Goal: Task Accomplishment & Management: Use online tool/utility

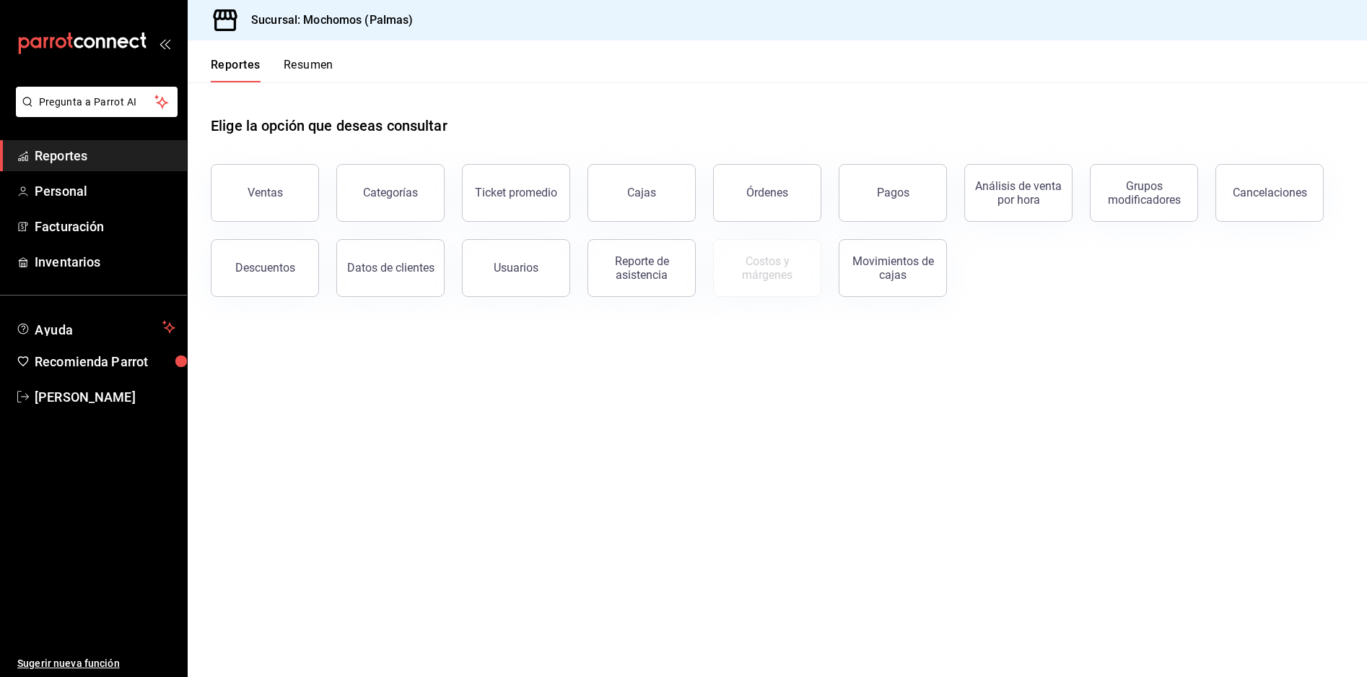
click at [261, 192] on div "Ventas" at bounding box center [265, 193] width 35 height 14
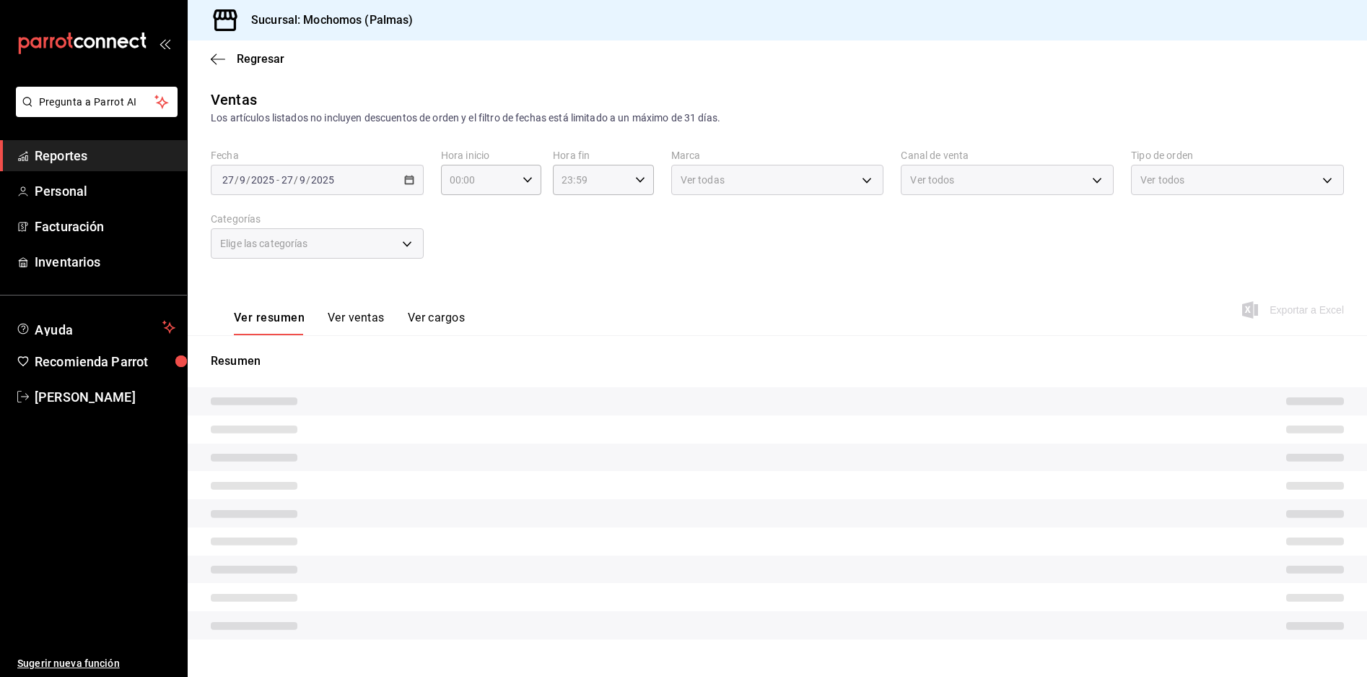
type input "05:00"
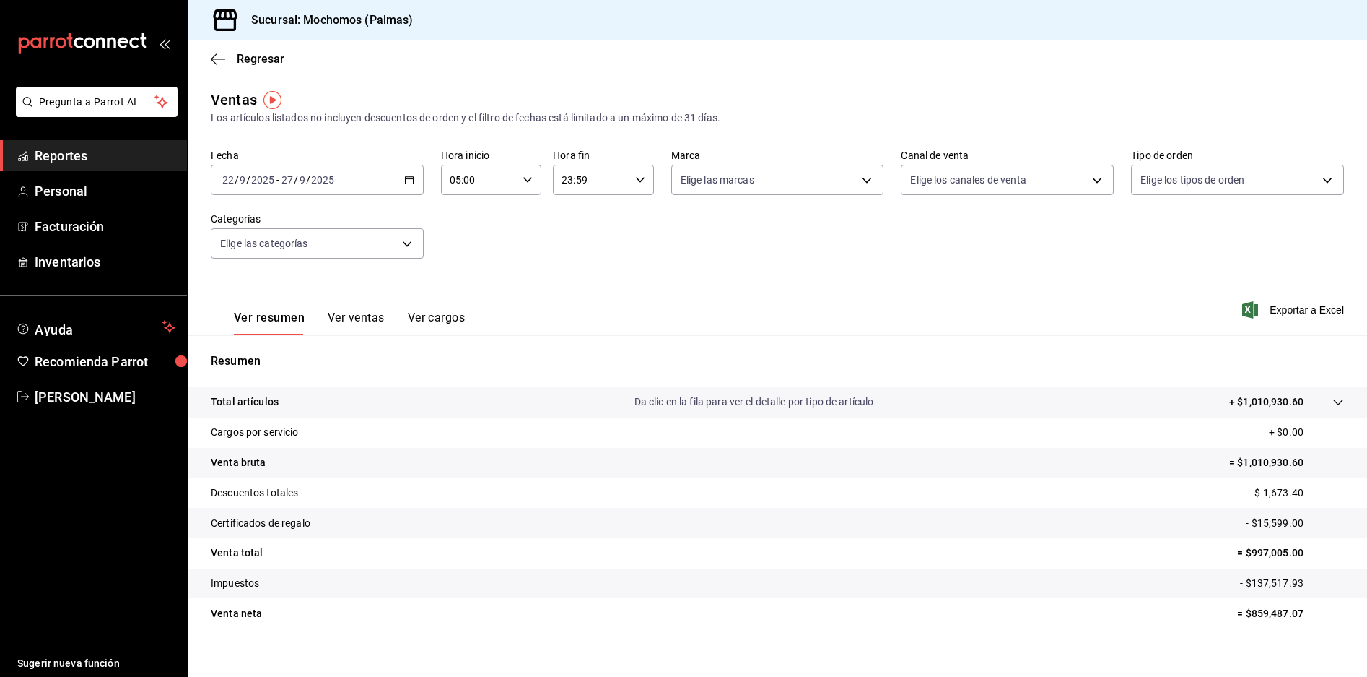
click at [409, 182] on icon "button" at bounding box center [409, 180] width 10 height 10
click at [297, 364] on li "Rango de fechas" at bounding box center [279, 353] width 135 height 32
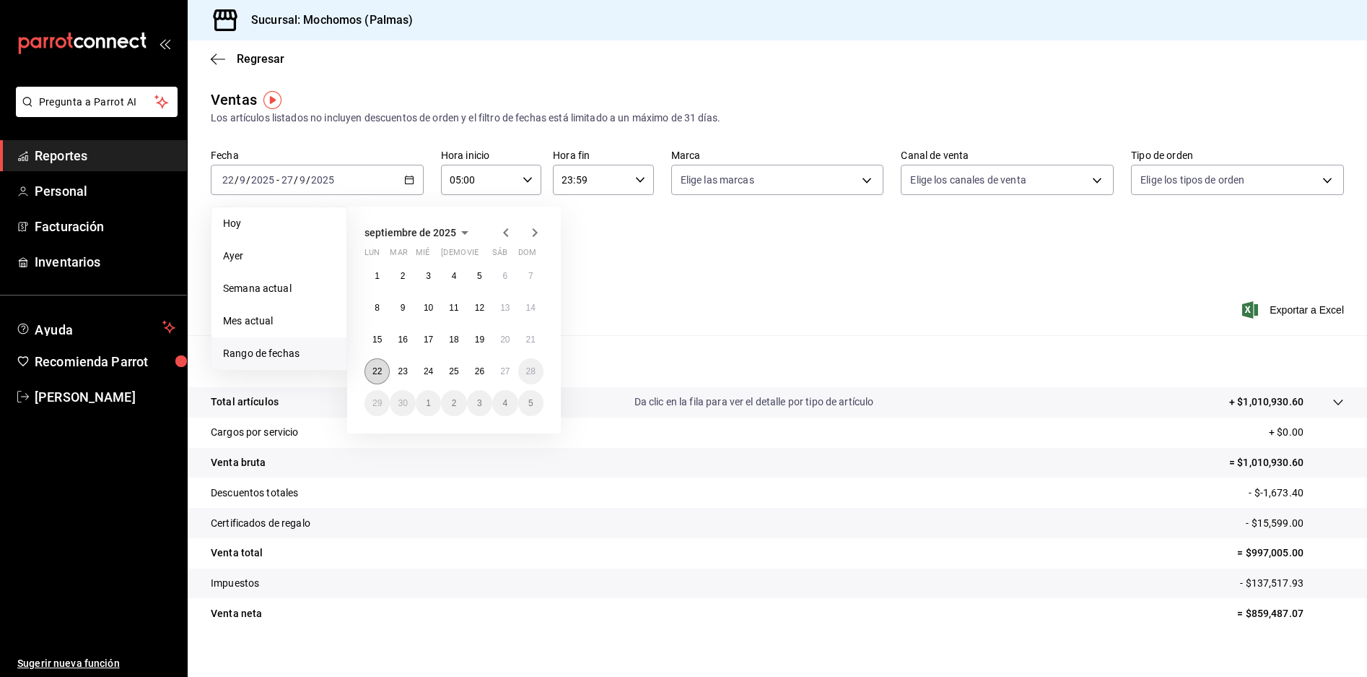
click at [378, 375] on abbr "22" at bounding box center [377, 371] width 9 height 10
click at [502, 372] on abbr "27" at bounding box center [504, 371] width 9 height 10
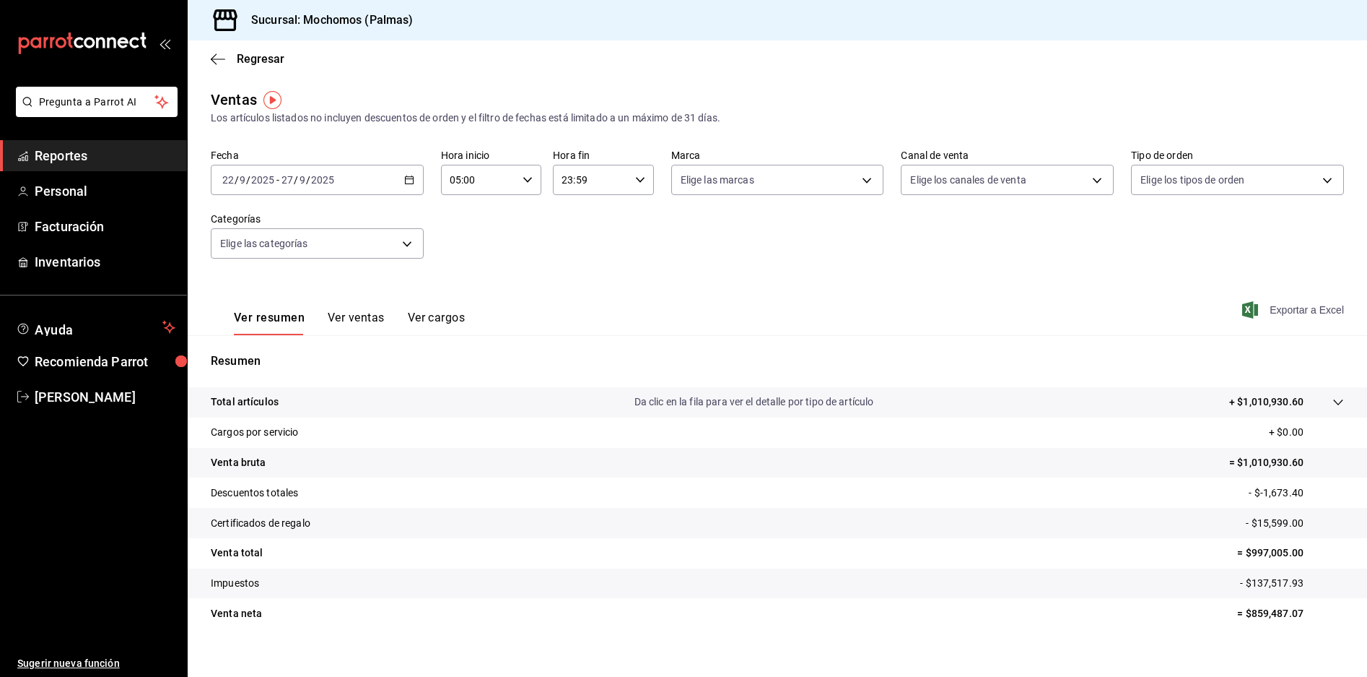
click at [1256, 303] on span "Exportar a Excel" at bounding box center [1294, 309] width 99 height 17
